Goal: Transaction & Acquisition: Purchase product/service

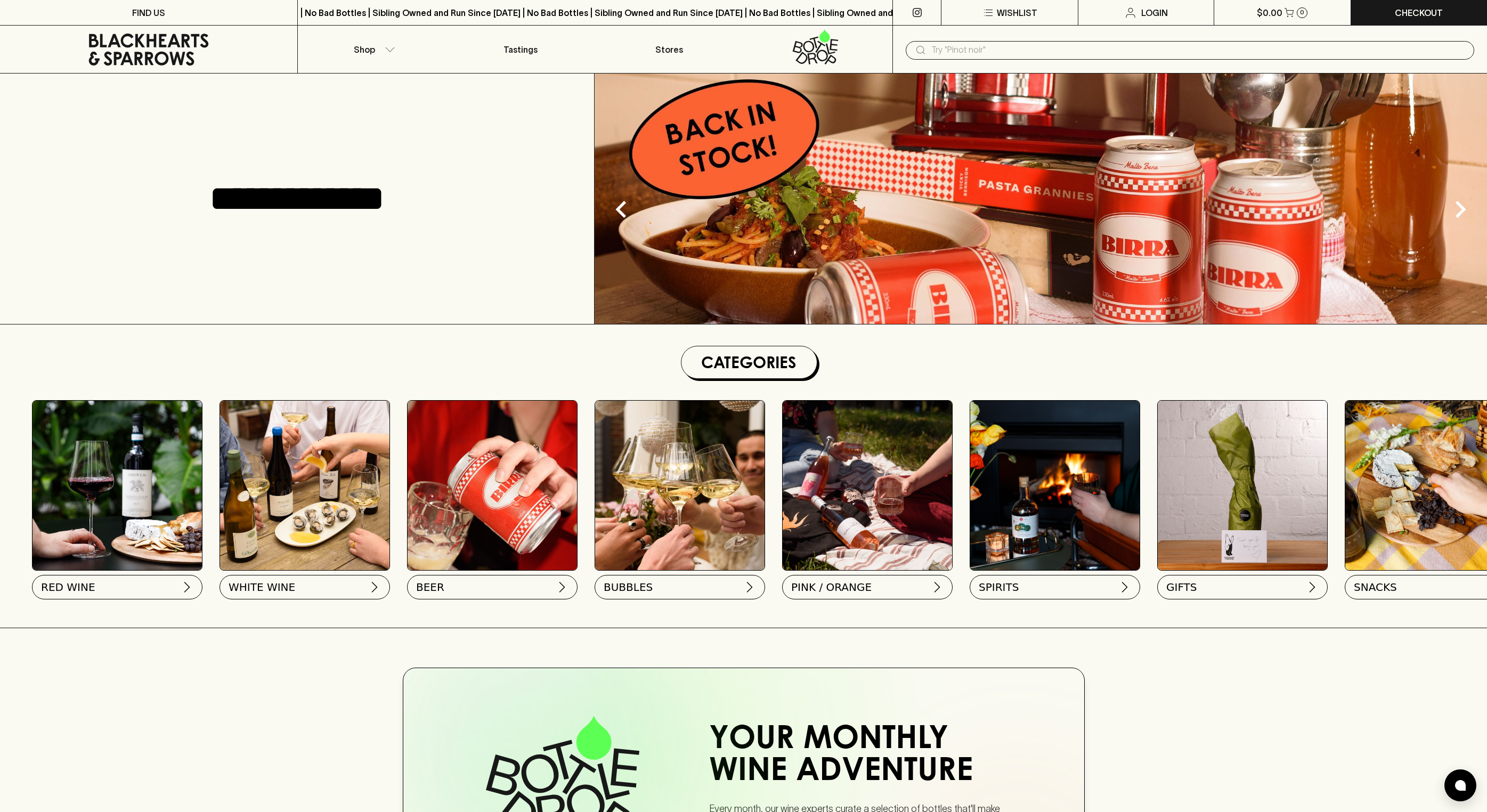
click at [973, 57] on input "text" at bounding box center [1198, 50] width 535 height 17
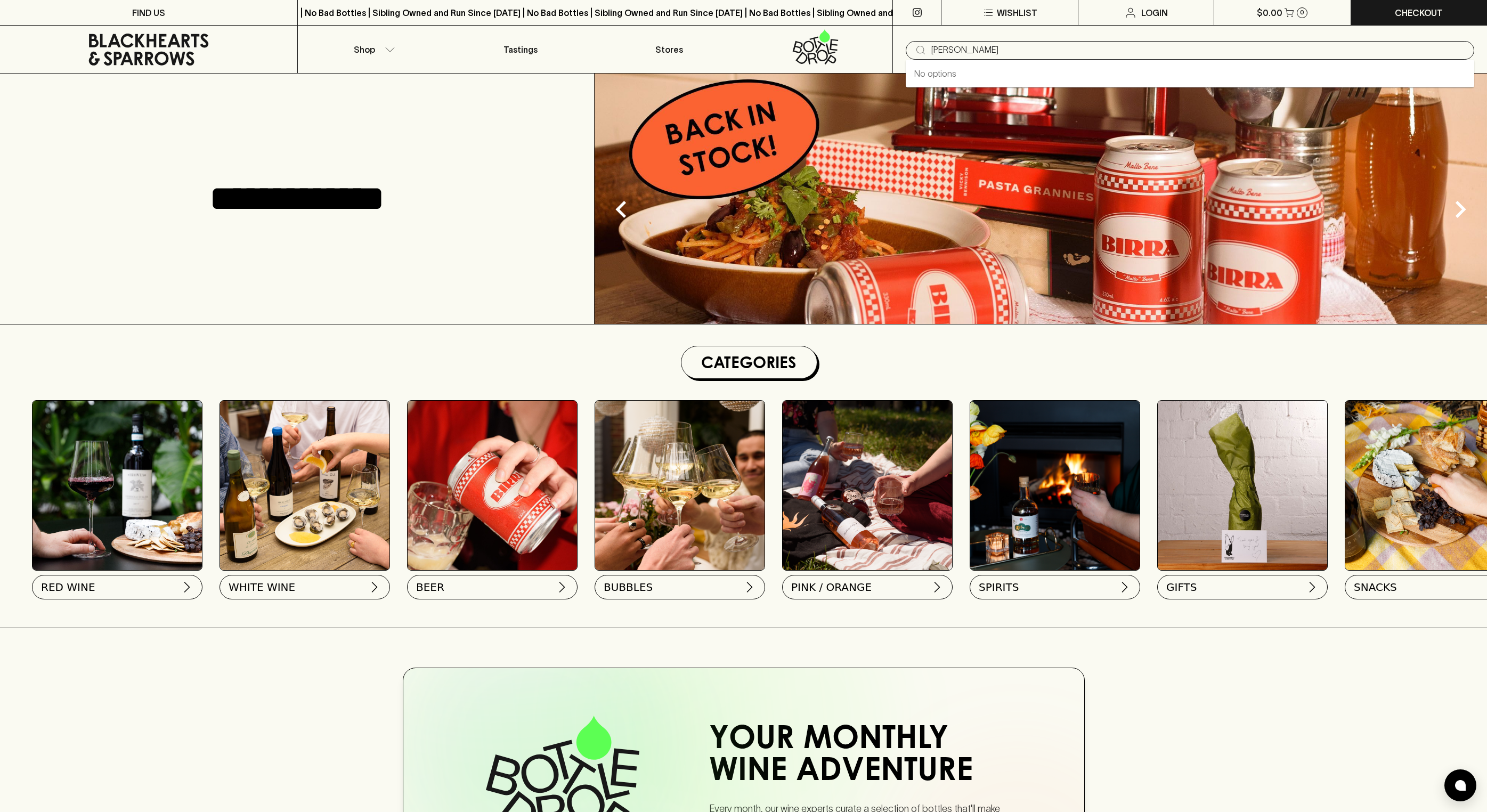
type input "cocchi"
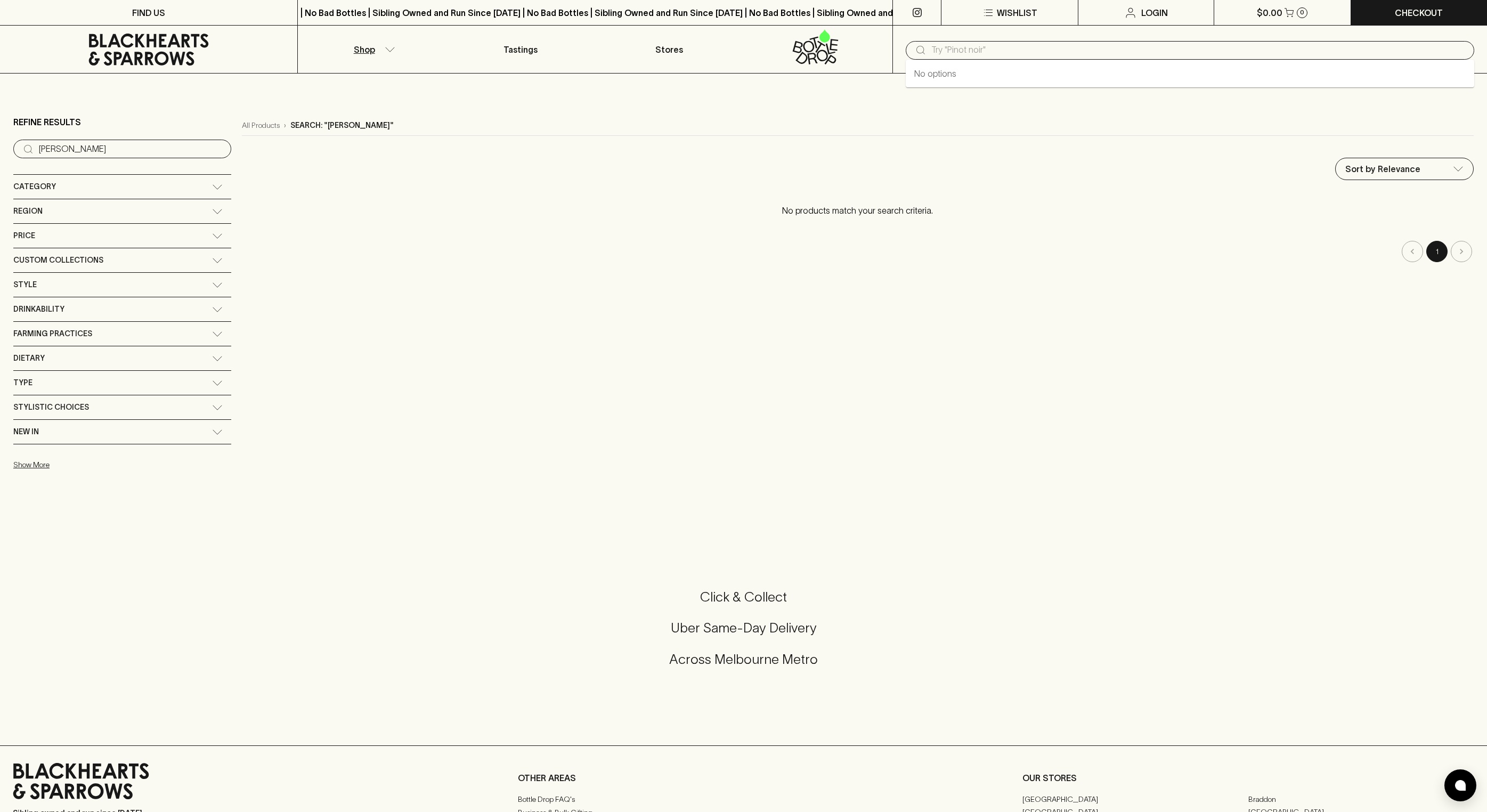
click at [995, 50] on input "text" at bounding box center [1198, 50] width 535 height 17
type input "s"
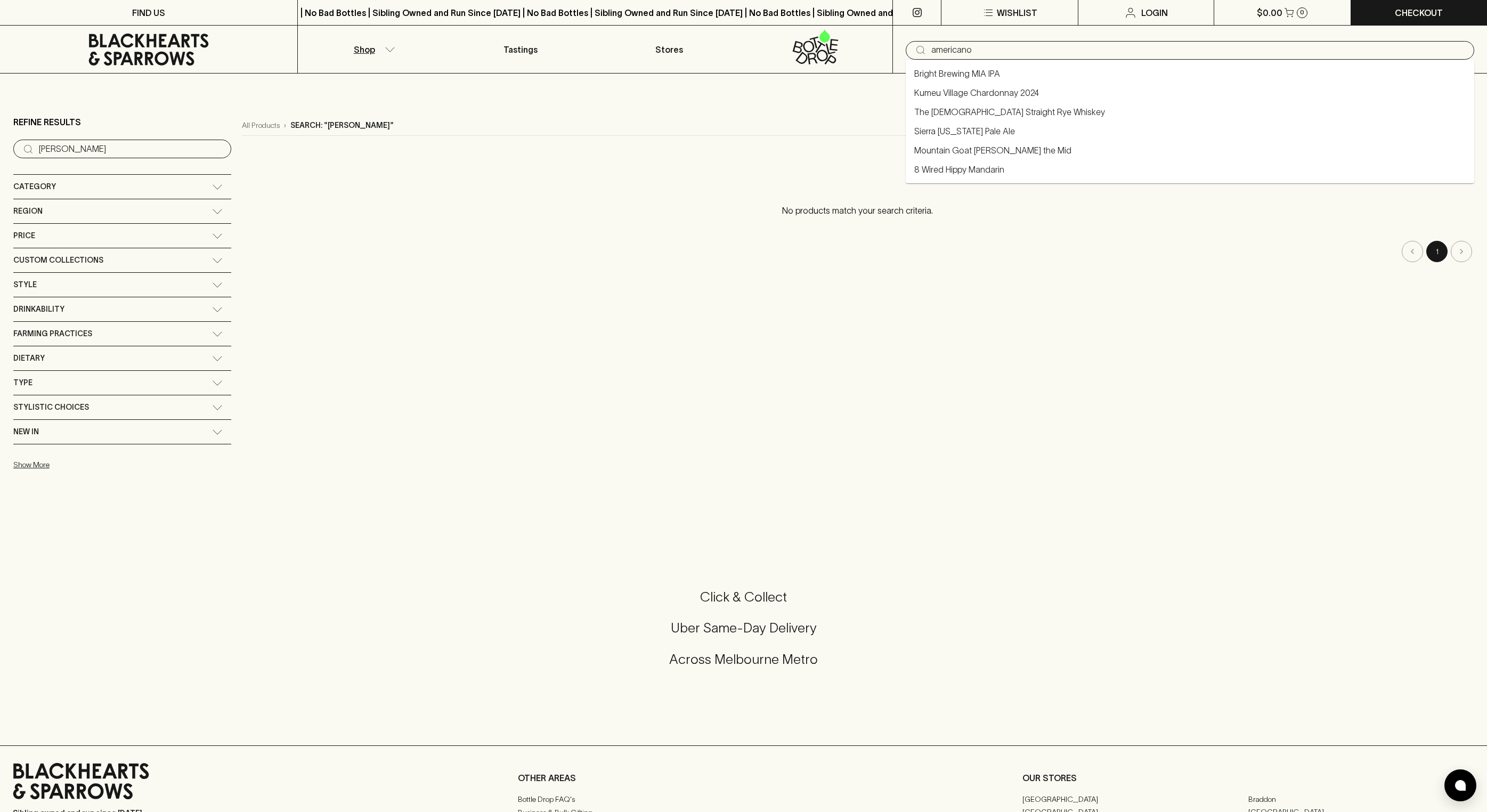
type input "americano"
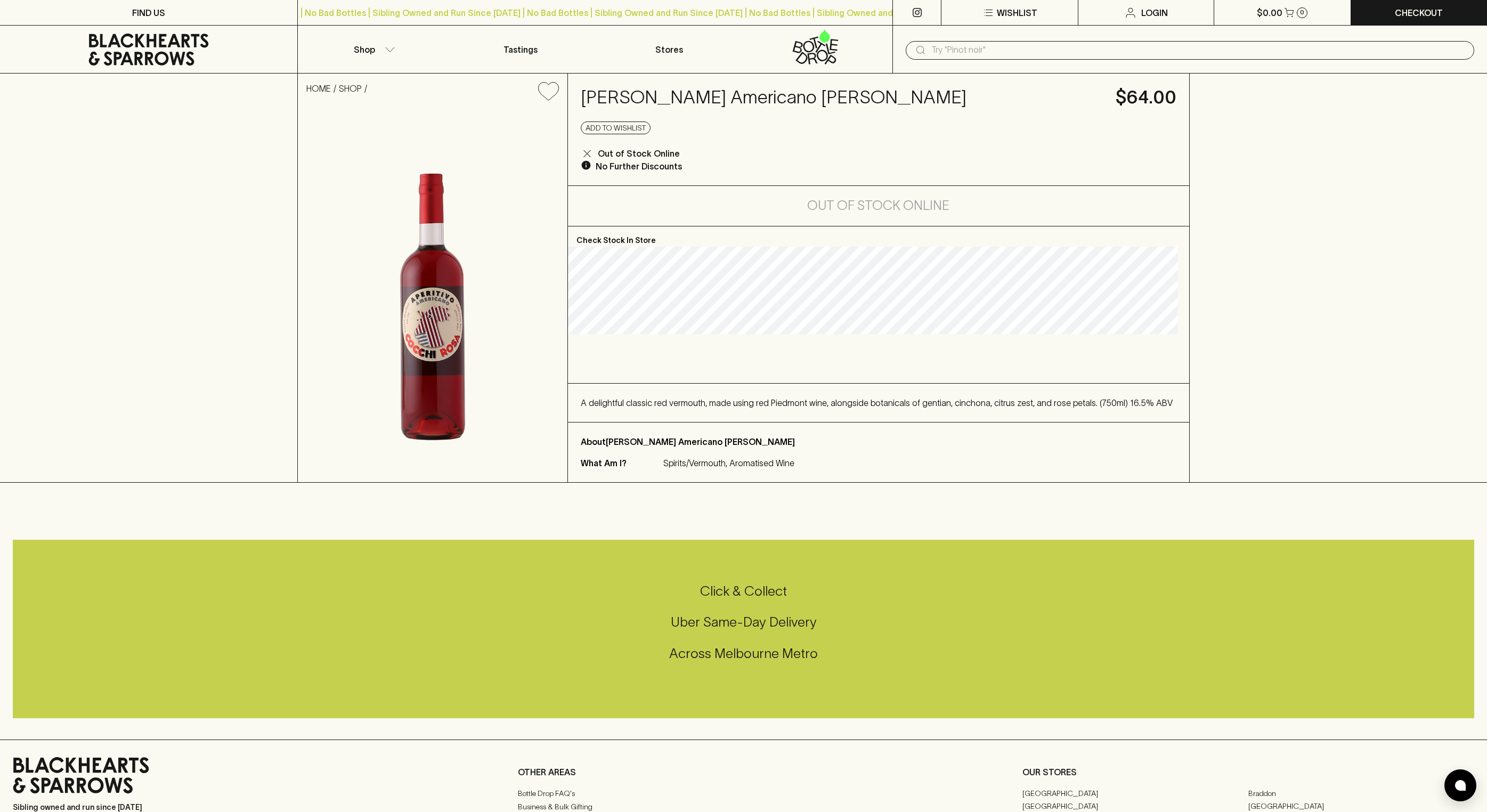
click at [42, 543] on div "Click & Collect Uber Same-Day Delivery Across [GEOGRAPHIC_DATA] Metro" at bounding box center [743, 628] width 1461 height 178
